Goal: Task Accomplishment & Management: Use online tool/utility

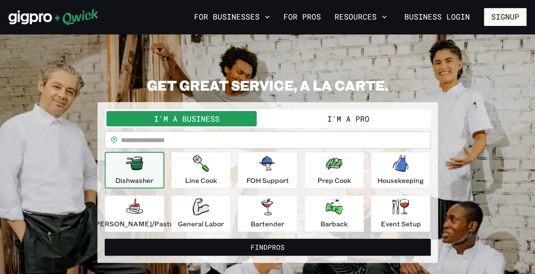
click at [312, 121] on button "I'm a Pro" at bounding box center [348, 118] width 161 height 15
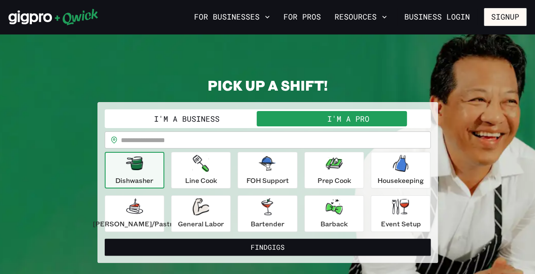
click at [226, 120] on button "I'm a Business" at bounding box center [186, 118] width 161 height 15
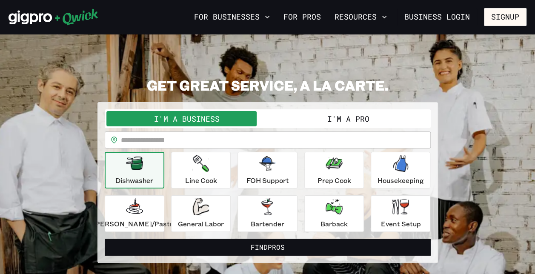
click at [331, 122] on button "I'm a Pro" at bounding box center [348, 118] width 161 height 15
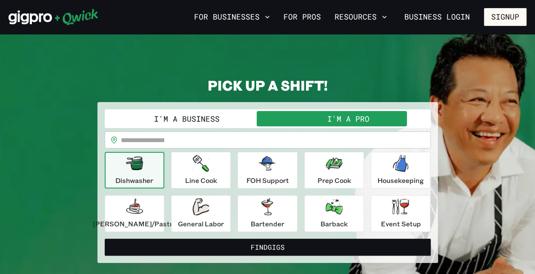
click at [386, 179] on p "Housekeeping" at bounding box center [401, 180] width 46 height 10
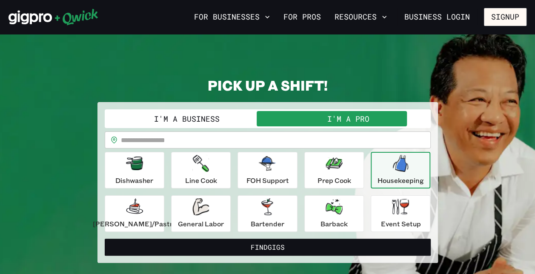
click at [265, 244] on button "Find Gigs" at bounding box center [268, 247] width 326 height 17
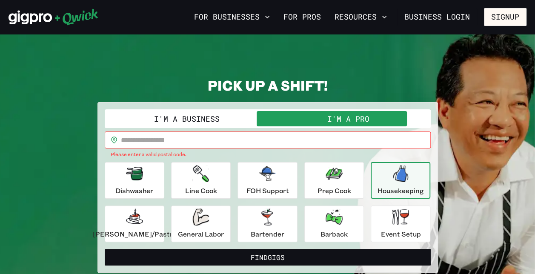
click at [253, 141] on input "text" at bounding box center [276, 140] width 310 height 17
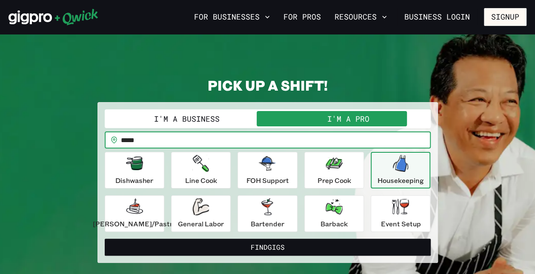
type input "*****"
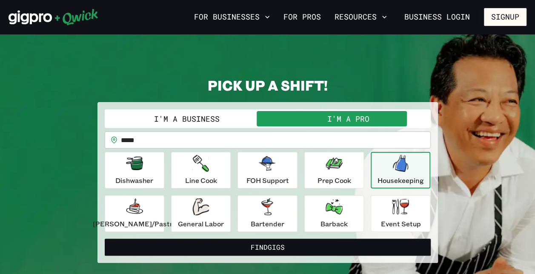
click at [270, 242] on button "Find Gigs" at bounding box center [268, 247] width 326 height 17
